Goal: Information Seeking & Learning: Learn about a topic

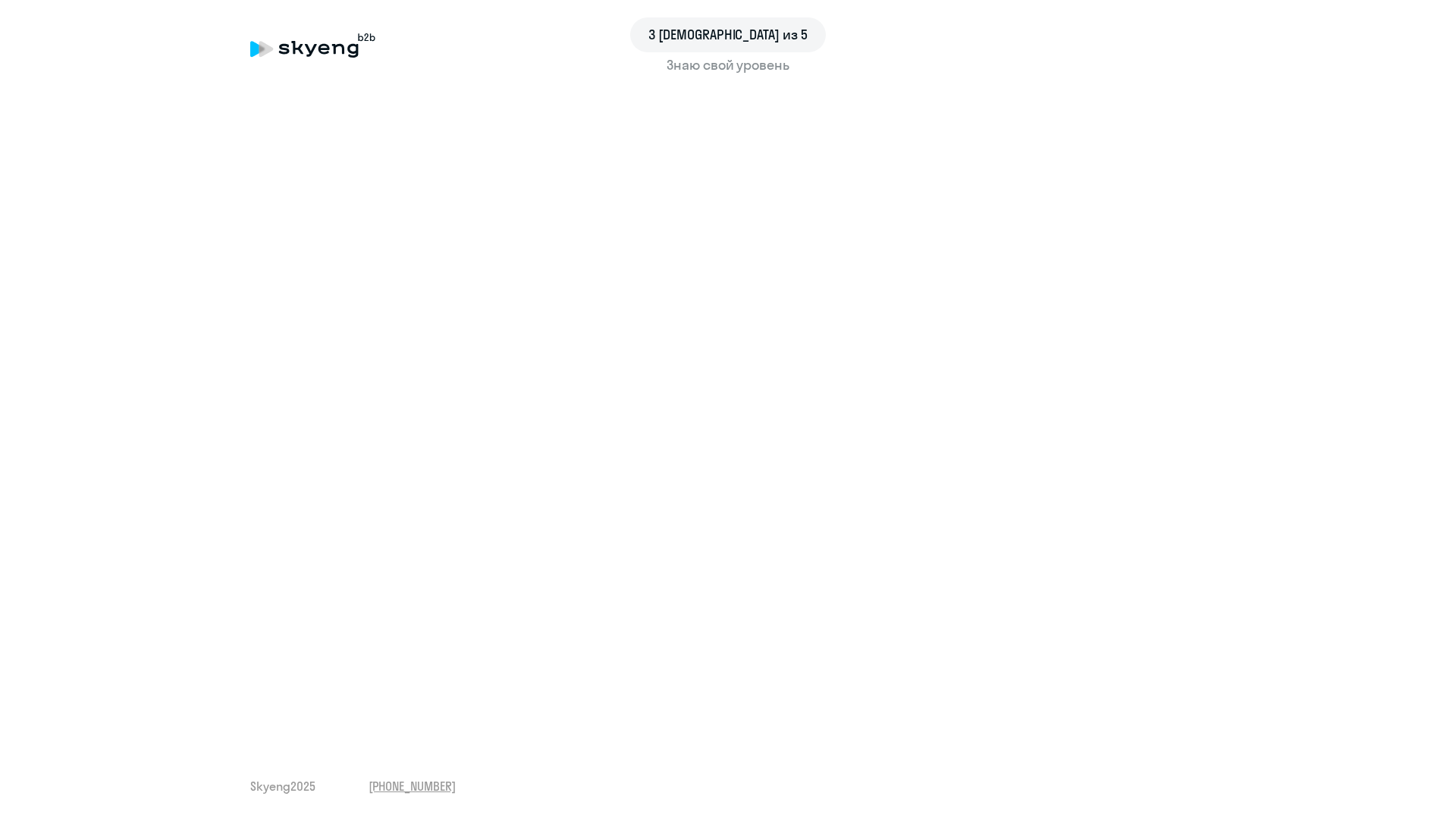
click at [324, 61] on div "Знаю свой уровень" at bounding box center [728, 65] width 955 height 19
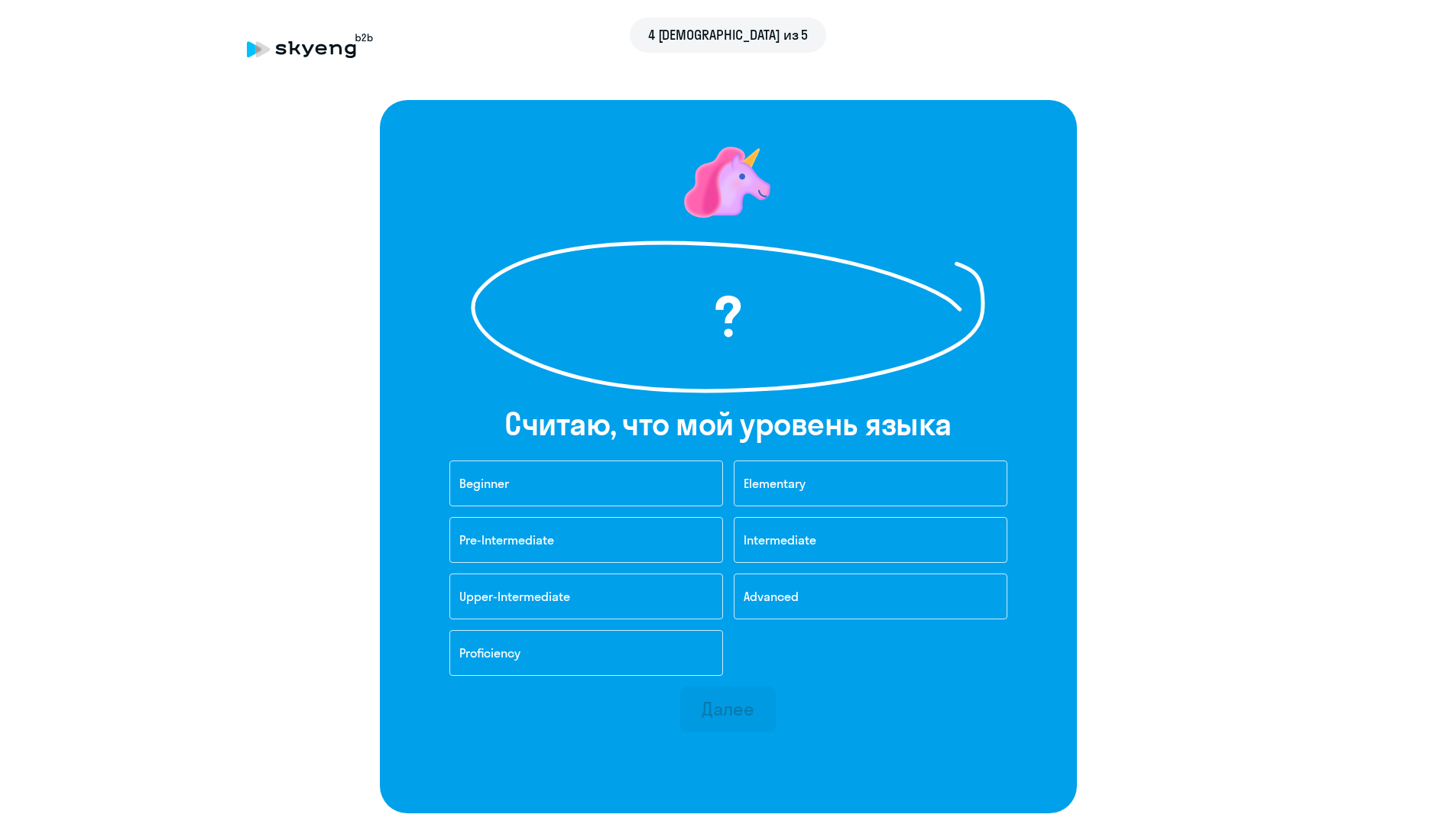
click at [308, 43] on div "4 шаг из 5" at bounding box center [728, 35] width 963 height 35
drag, startPoint x: 323, startPoint y: 58, endPoint x: 511, endPoint y: 54, distance: 188.0
click at [323, 59] on div "4 шаг из 5" at bounding box center [728, 46] width 963 height 35
drag, startPoint x: 676, startPoint y: 49, endPoint x: 694, endPoint y: 35, distance: 22.8
click at [681, 46] on div "4 шаг из 5" at bounding box center [728, 35] width 963 height 35
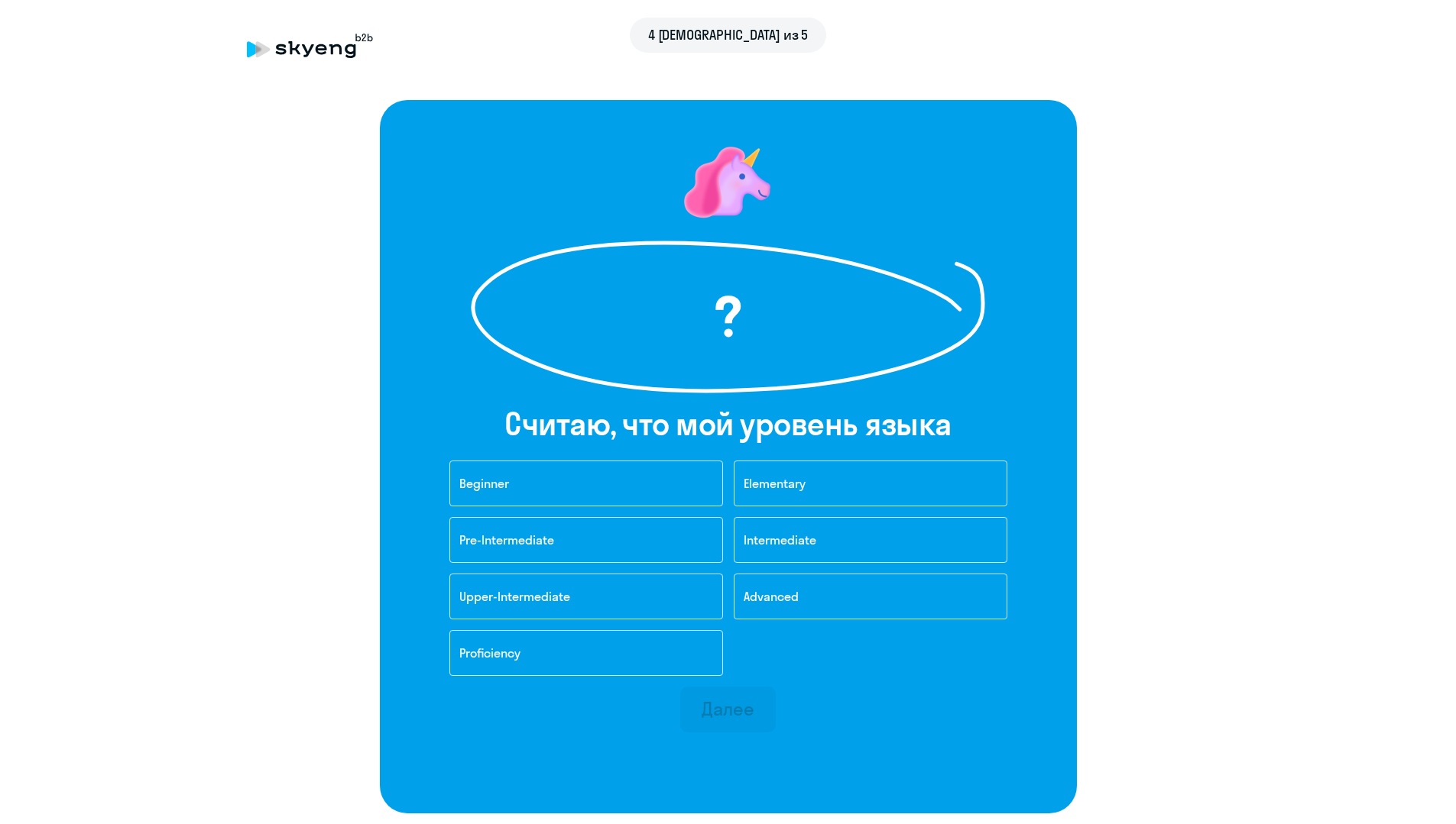
drag, startPoint x: 435, startPoint y: 60, endPoint x: 364, endPoint y: 59, distance: 71.0
click at [431, 59] on div "4 шаг из 5" at bounding box center [728, 46] width 963 height 35
click at [313, 58] on div "4 шаг из 5" at bounding box center [728, 46] width 963 height 35
click at [583, 532] on button "Pre-Intermediate" at bounding box center [586, 540] width 273 height 46
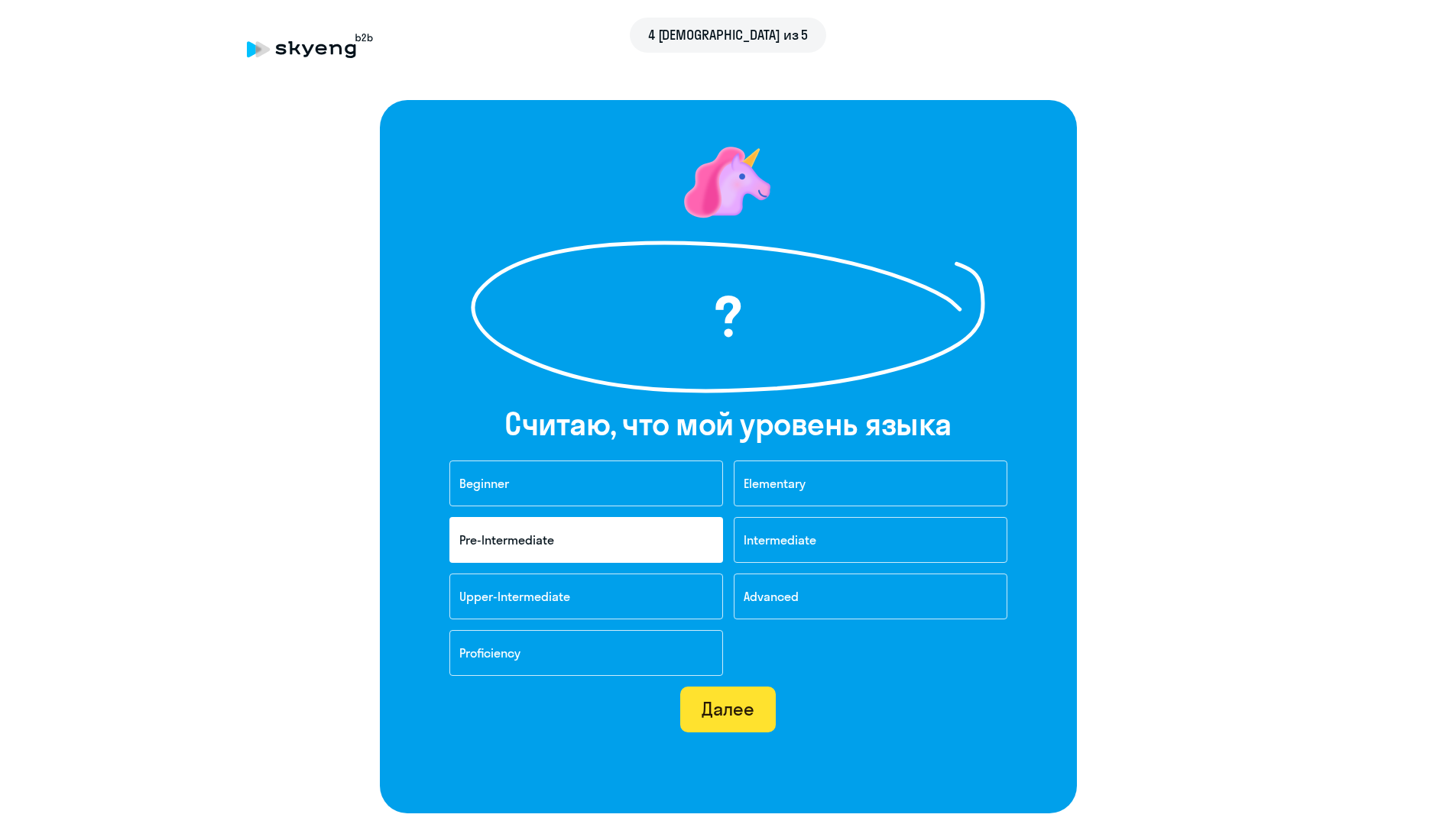
drag, startPoint x: 741, startPoint y: 706, endPoint x: 725, endPoint y: 700, distance: 17.1
click at [741, 706] on div "Далее" at bounding box center [728, 708] width 53 height 24
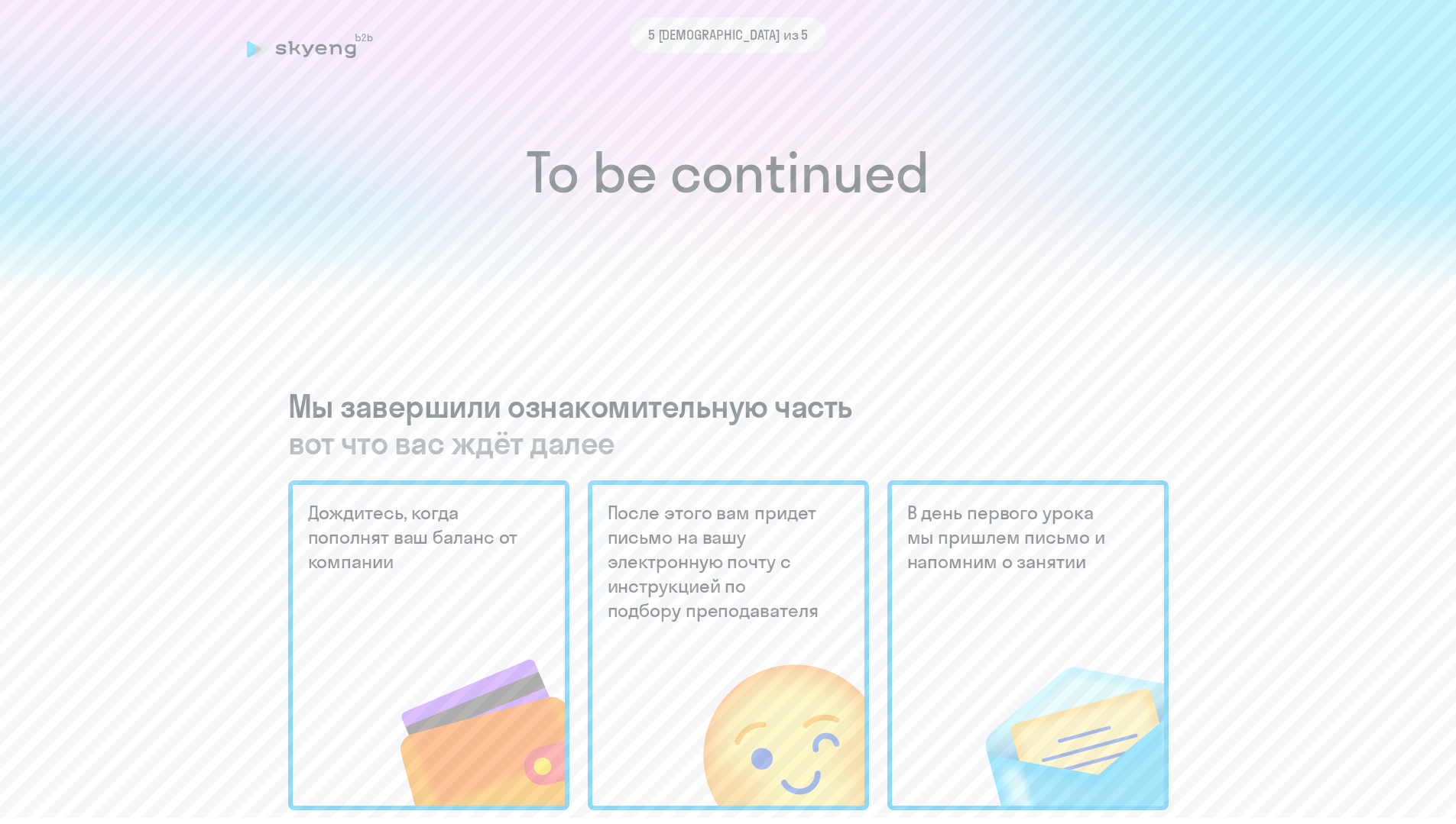
click at [278, 50] on div "5 [DEMOGRAPHIC_DATA] из 5" at bounding box center [728, 35] width 963 height 35
click at [326, 46] on div "5 [DEMOGRAPHIC_DATA] из 5" at bounding box center [728, 35] width 963 height 35
click at [266, 55] on icon at bounding box center [309, 46] width 126 height 24
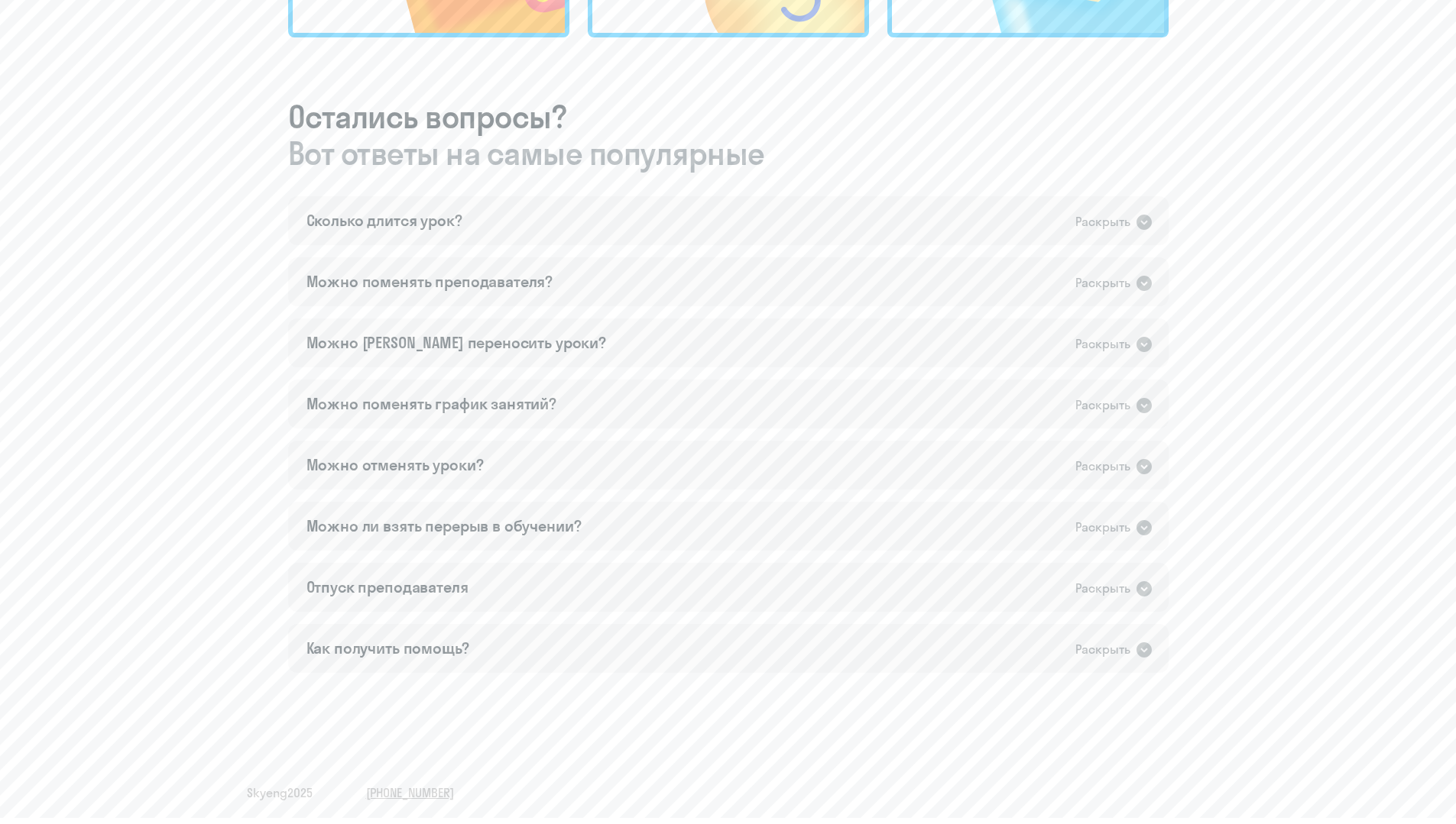
scroll to position [774, 0]
click at [501, 226] on div "Сколько длится урок? Раскрыть" at bounding box center [728, 220] width 881 height 49
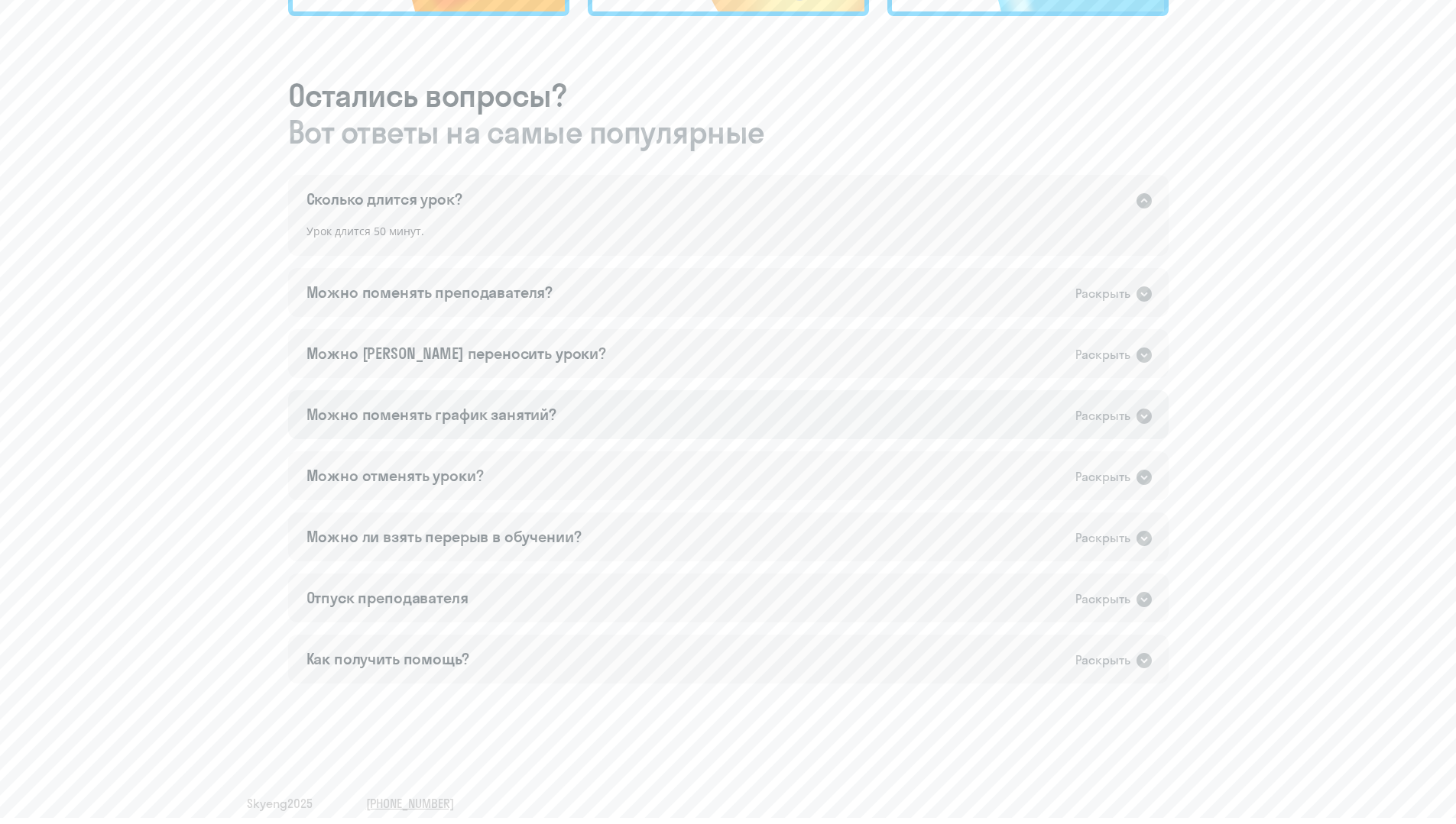
scroll to position [806, 0]
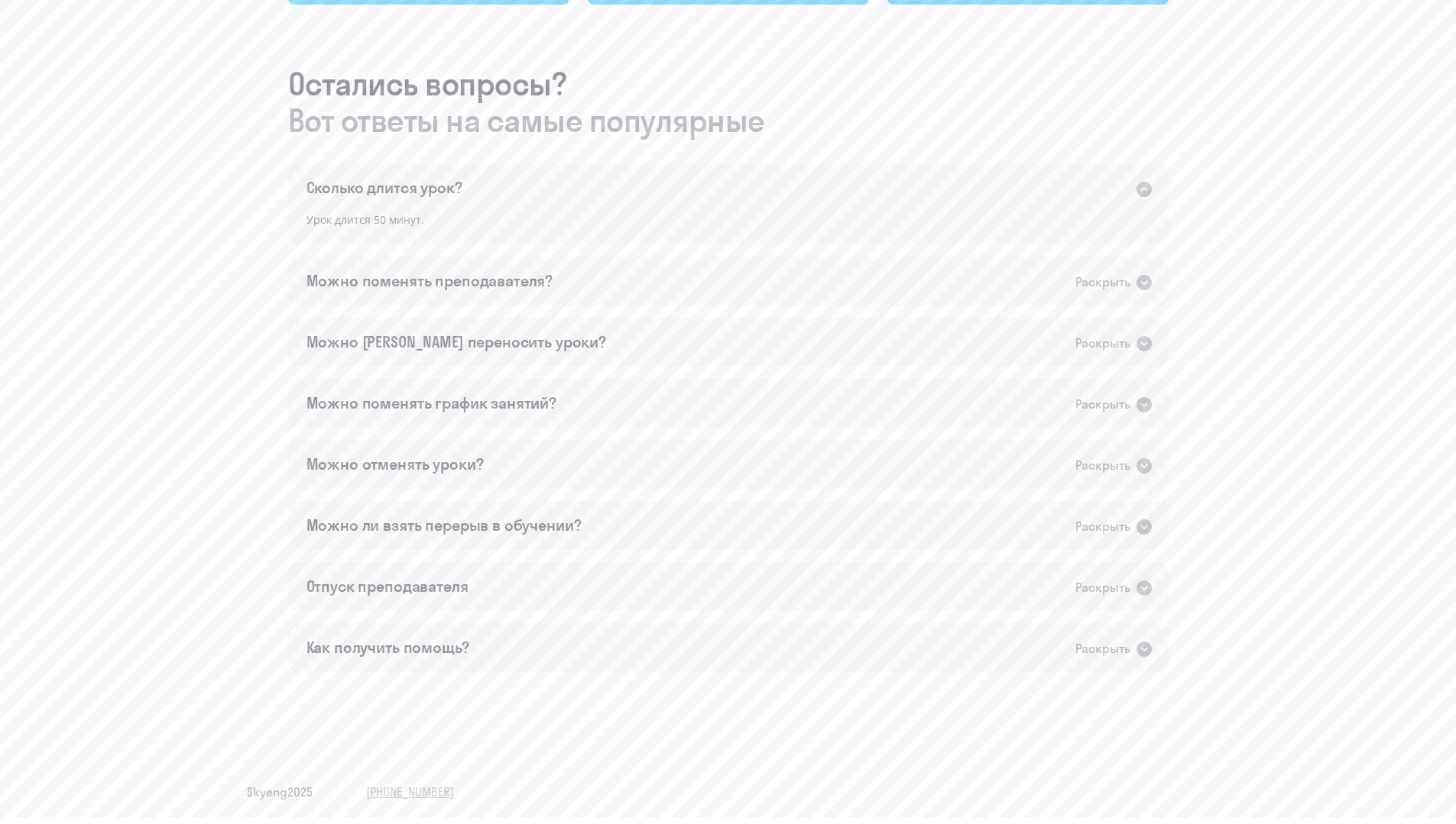
click at [267, 783] on span "Skyeng 2025" at bounding box center [279, 791] width 66 height 17
click at [278, 794] on span "Skyeng 2025" at bounding box center [279, 791] width 66 height 17
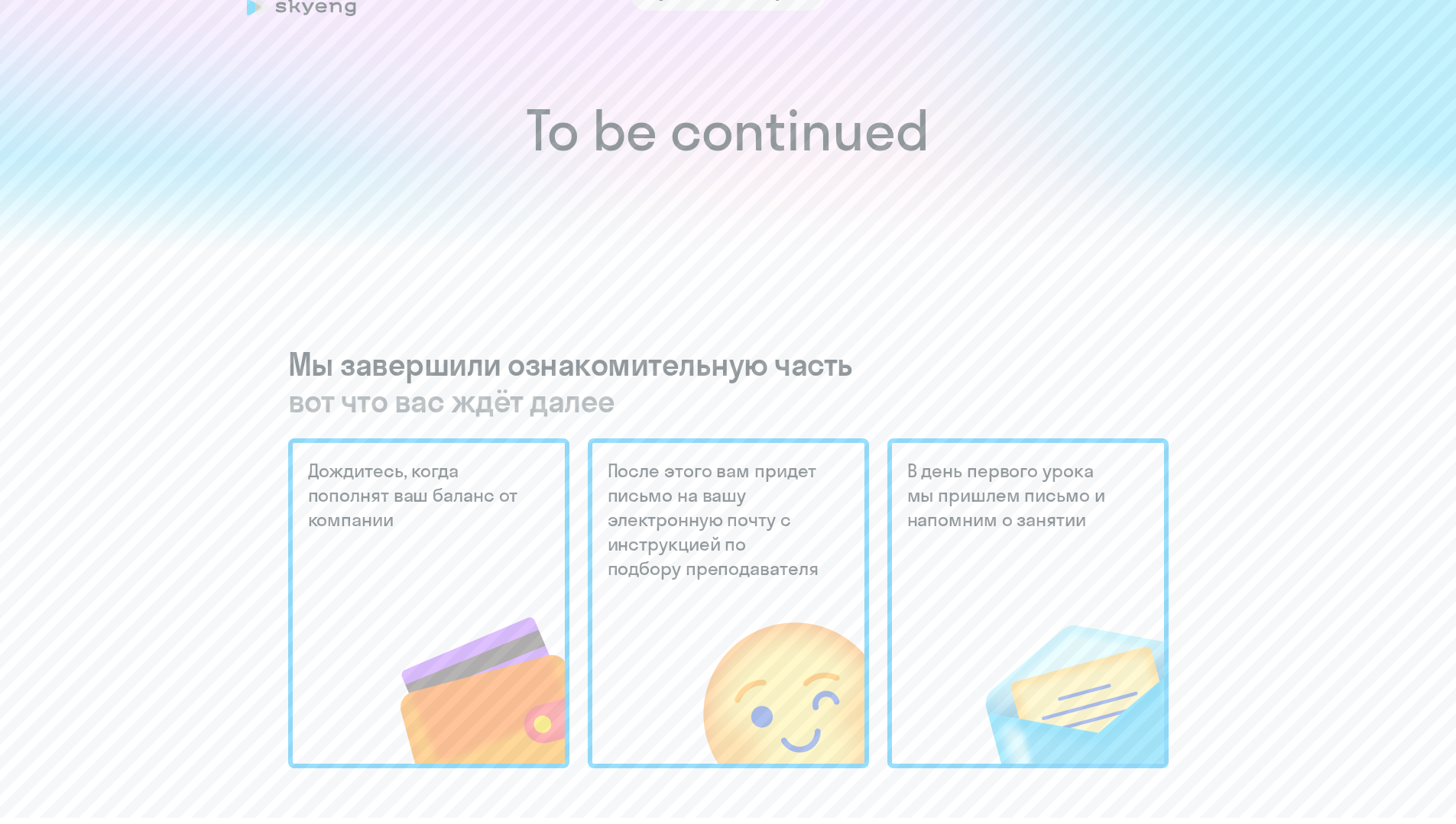
scroll to position [0, 0]
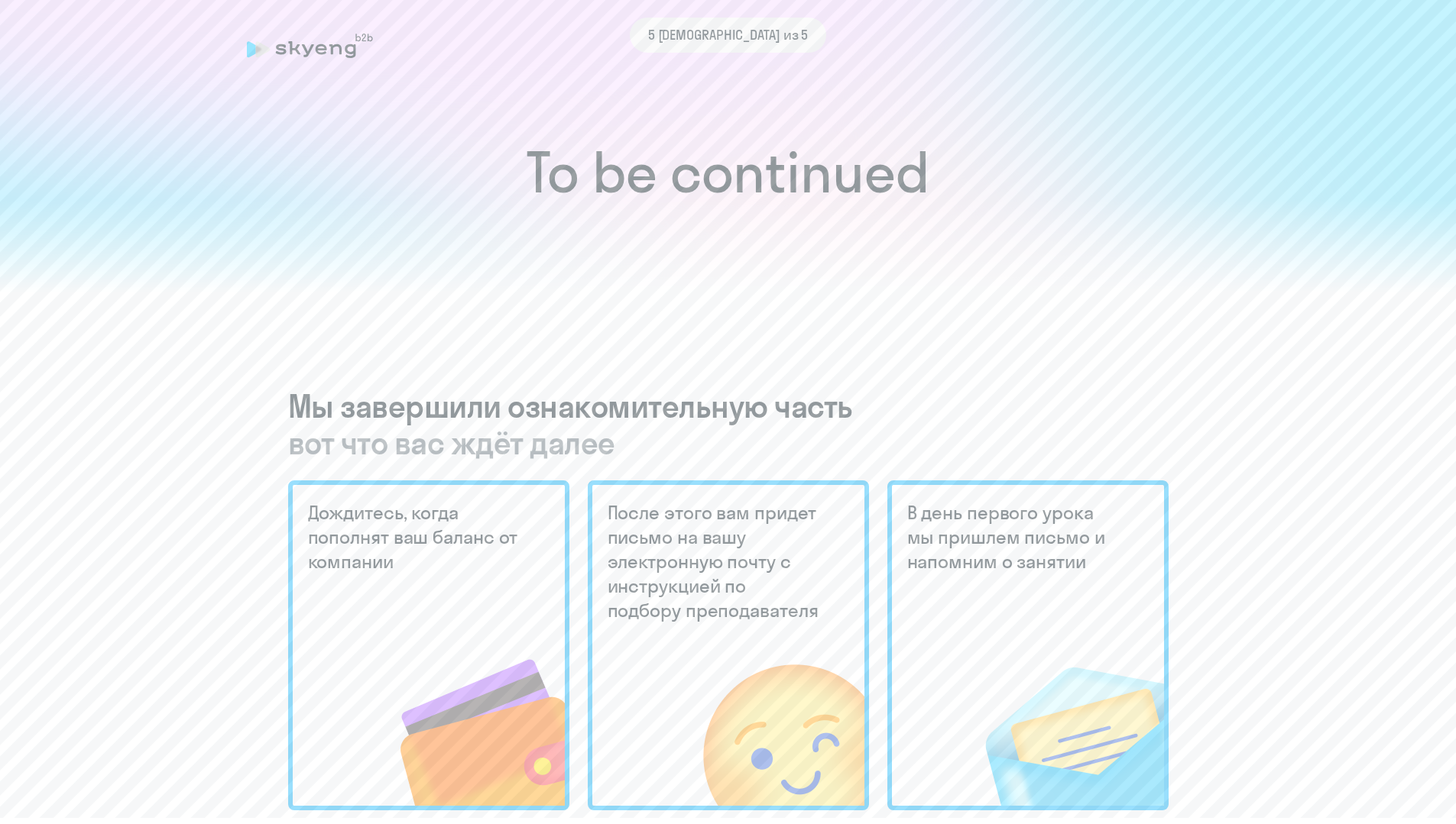
click at [712, 178] on h1 "To be continued" at bounding box center [728, 172] width 1394 height 54
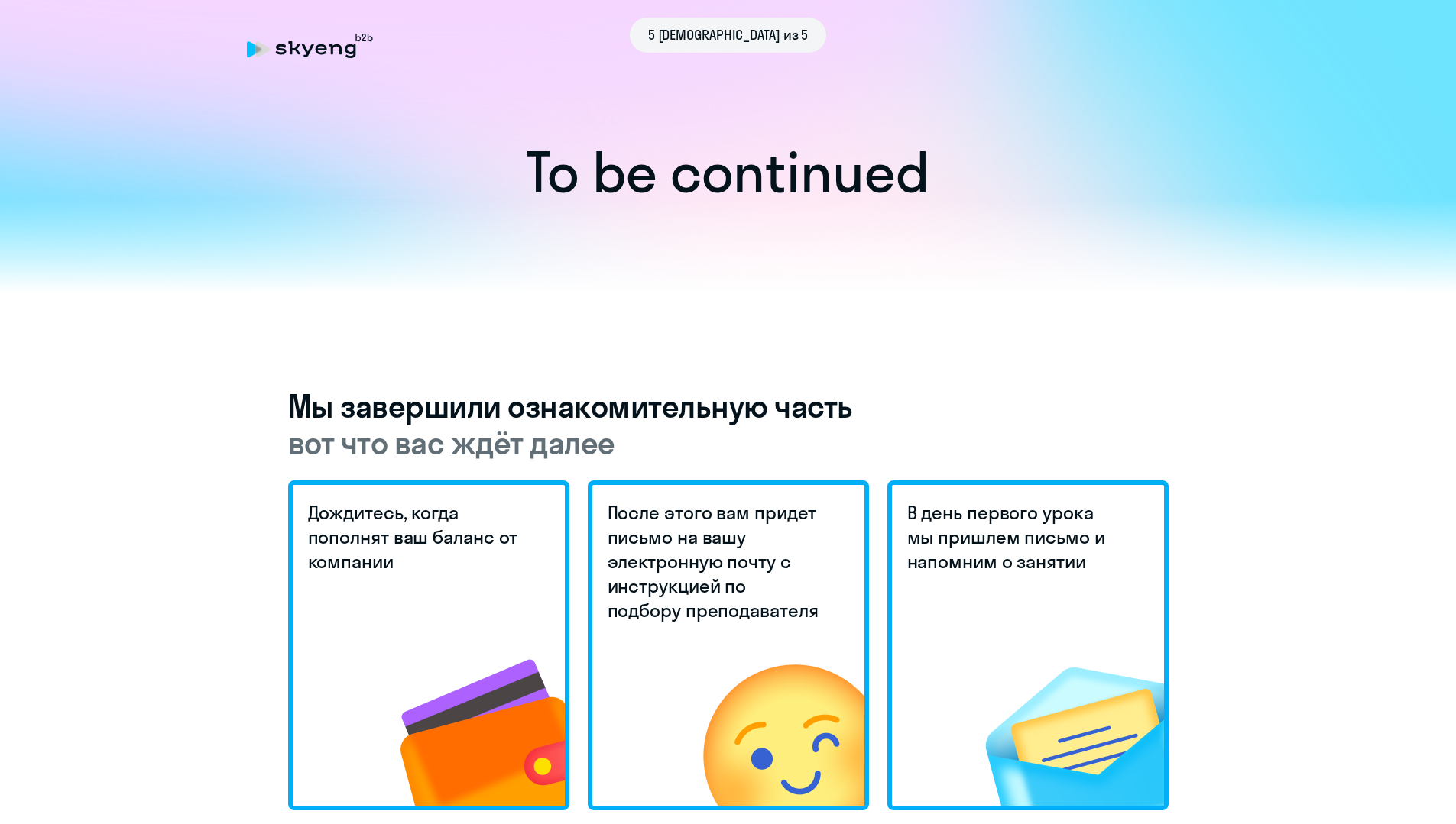
click at [312, 45] on div "5 [DEMOGRAPHIC_DATA] из 5" at bounding box center [728, 35] width 963 height 35
